Goal: Entertainment & Leisure: Consume media (video, audio)

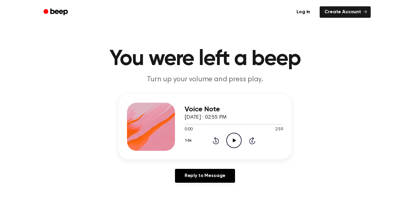
click at [235, 142] on icon "Play Audio" at bounding box center [234, 140] width 15 height 15
click at [233, 140] on icon at bounding box center [234, 140] width 3 height 4
click at [237, 142] on icon "Pause Audio" at bounding box center [234, 140] width 15 height 15
click at [233, 142] on icon "Play Audio" at bounding box center [234, 140] width 15 height 15
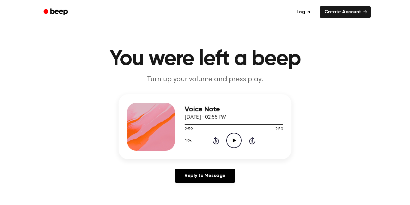
click at [231, 138] on icon "Play Audio" at bounding box center [234, 140] width 15 height 15
click at [214, 139] on icon "Rewind 5 seconds" at bounding box center [216, 140] width 7 height 8
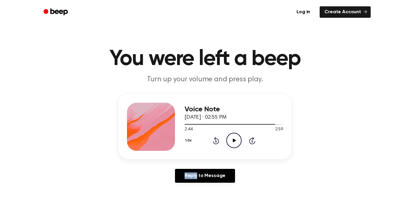
click at [214, 139] on icon "Rewind 5 seconds" at bounding box center [216, 140] width 7 height 8
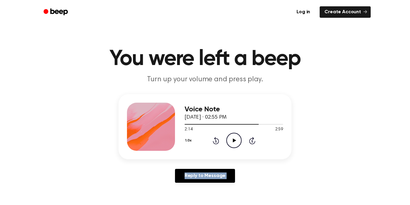
click at [214, 139] on icon "Rewind 5 seconds" at bounding box center [216, 140] width 7 height 8
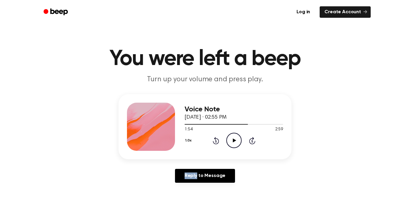
click at [214, 139] on icon "Rewind 5 seconds" at bounding box center [216, 140] width 7 height 8
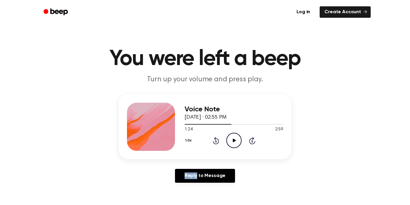
click at [214, 139] on icon "Rewind 5 seconds" at bounding box center [216, 140] width 7 height 8
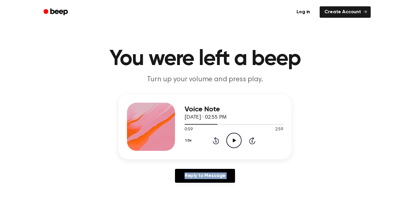
click at [214, 139] on icon "Rewind 5 seconds" at bounding box center [216, 140] width 7 height 8
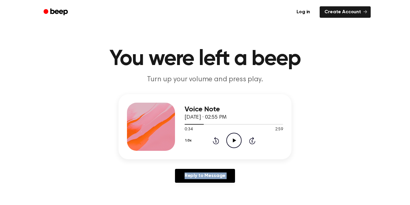
click at [214, 139] on icon "Rewind 5 seconds" at bounding box center [216, 140] width 7 height 8
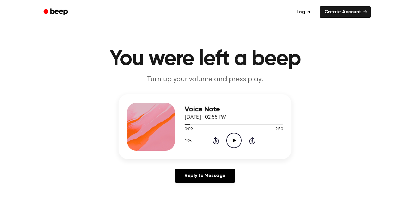
click at [214, 139] on icon "Rewind 5 seconds" at bounding box center [216, 140] width 7 height 8
click at [230, 140] on icon "Play Audio" at bounding box center [234, 140] width 15 height 15
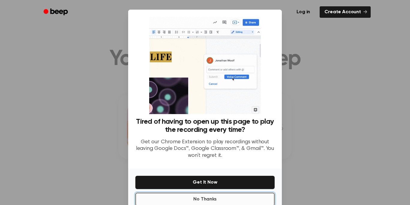
click at [185, 195] on button "No Thanks" at bounding box center [205, 198] width 139 height 13
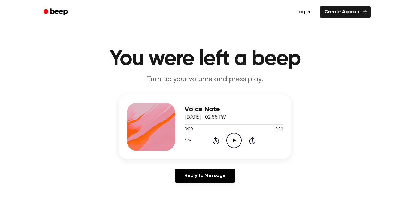
click at [234, 136] on icon "Play Audio" at bounding box center [234, 140] width 15 height 15
